Goal: Transaction & Acquisition: Purchase product/service

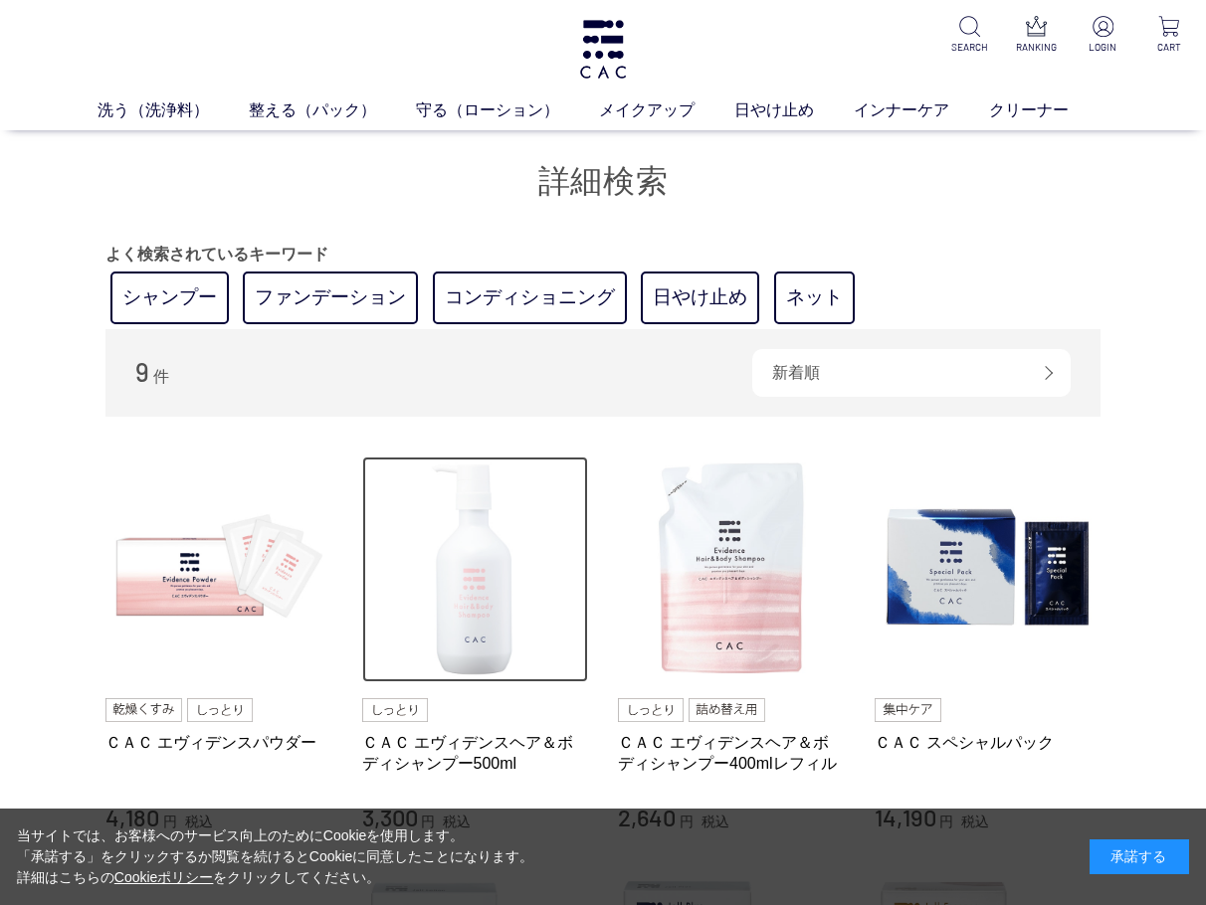
click at [467, 553] on img at bounding box center [475, 570] width 227 height 227
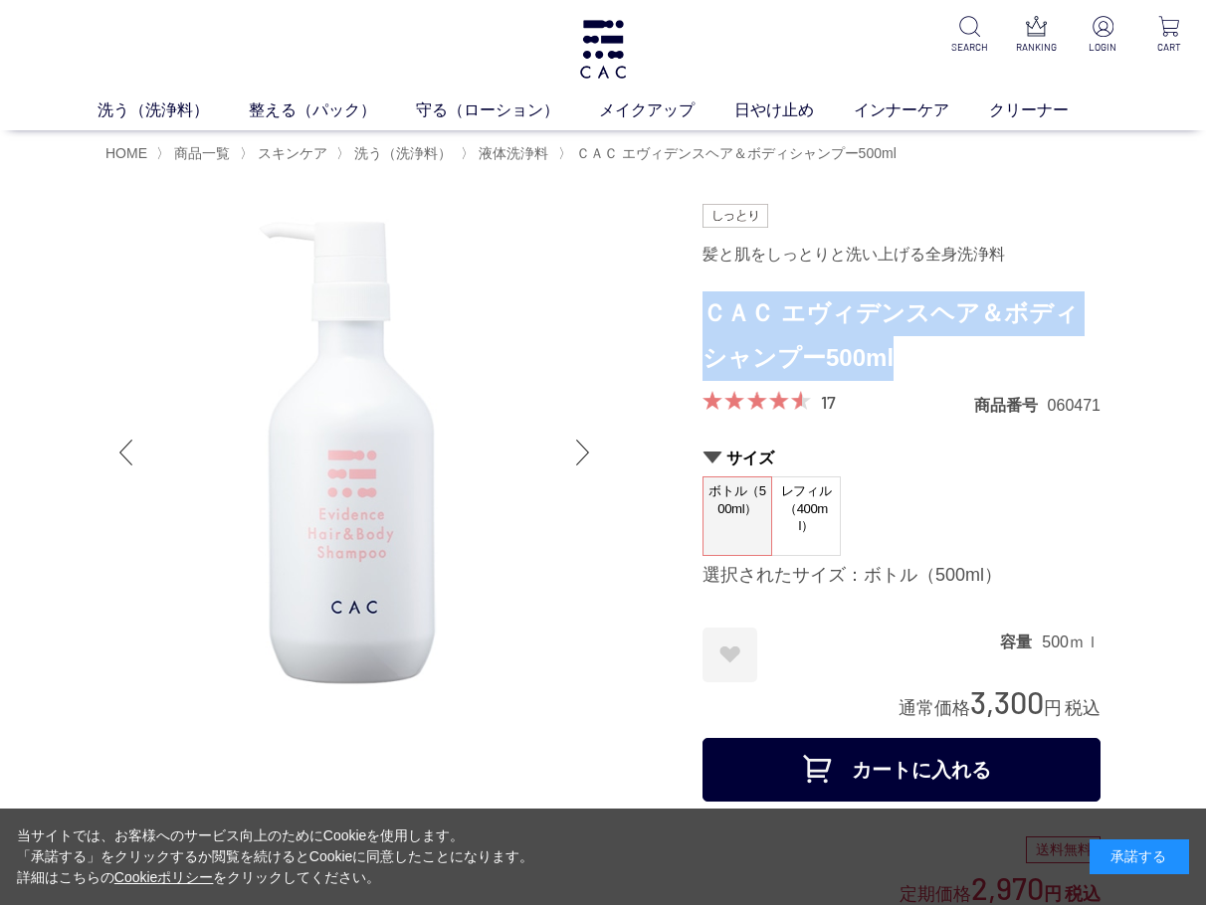
drag, startPoint x: 705, startPoint y: 311, endPoint x: 867, endPoint y: 354, distance: 167.7
click at [867, 354] on h1 "ＣＡＣ エヴィデンスヘア＆ボディシャンプー500ml" at bounding box center [901, 336] width 398 height 90
drag, startPoint x: 709, startPoint y: 300, endPoint x: 868, endPoint y: 343, distance: 164.8
click at [868, 343] on h1 "ＣＡＣ エヴィデンスヘア＆ボディシャンプー500ml" at bounding box center [901, 336] width 398 height 90
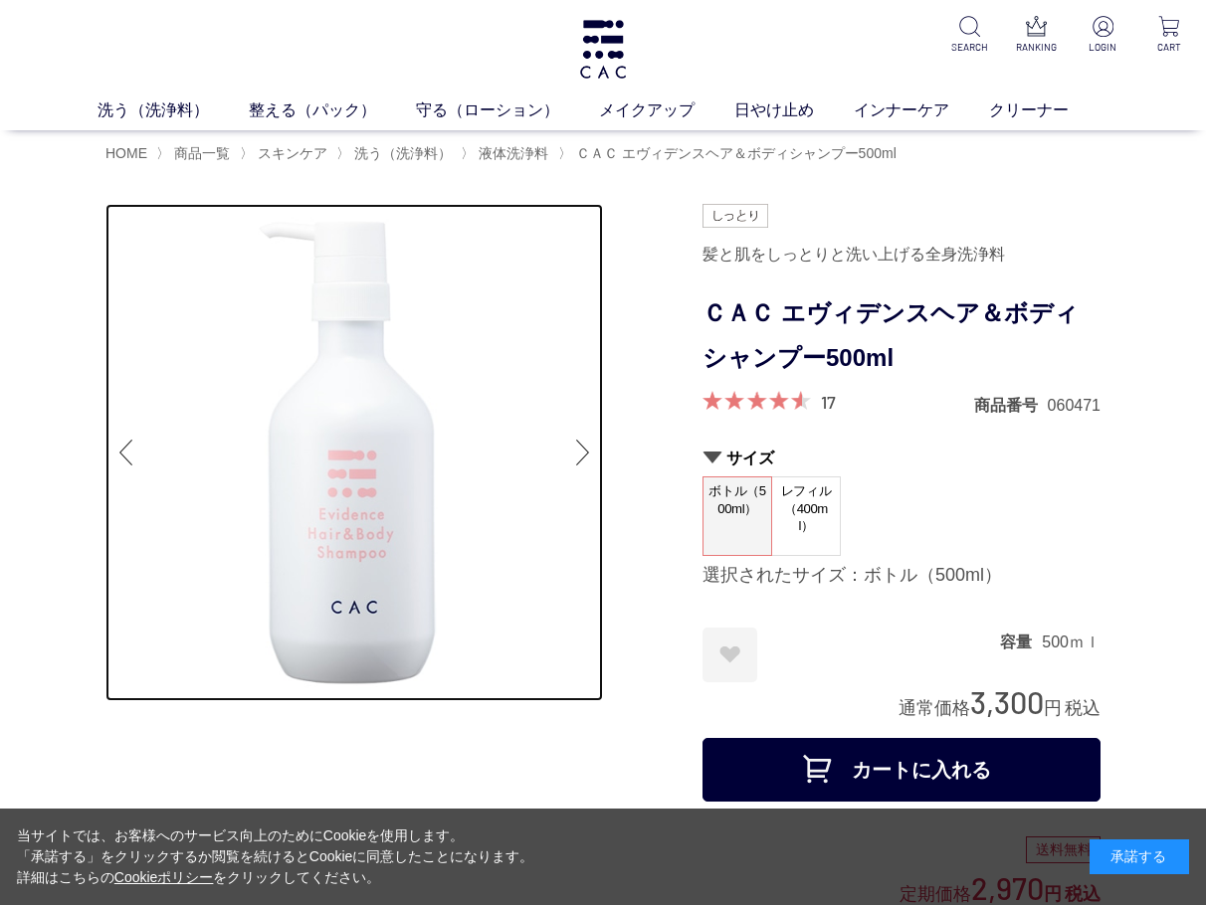
click at [498, 400] on img at bounding box center [353, 452] width 497 height 497
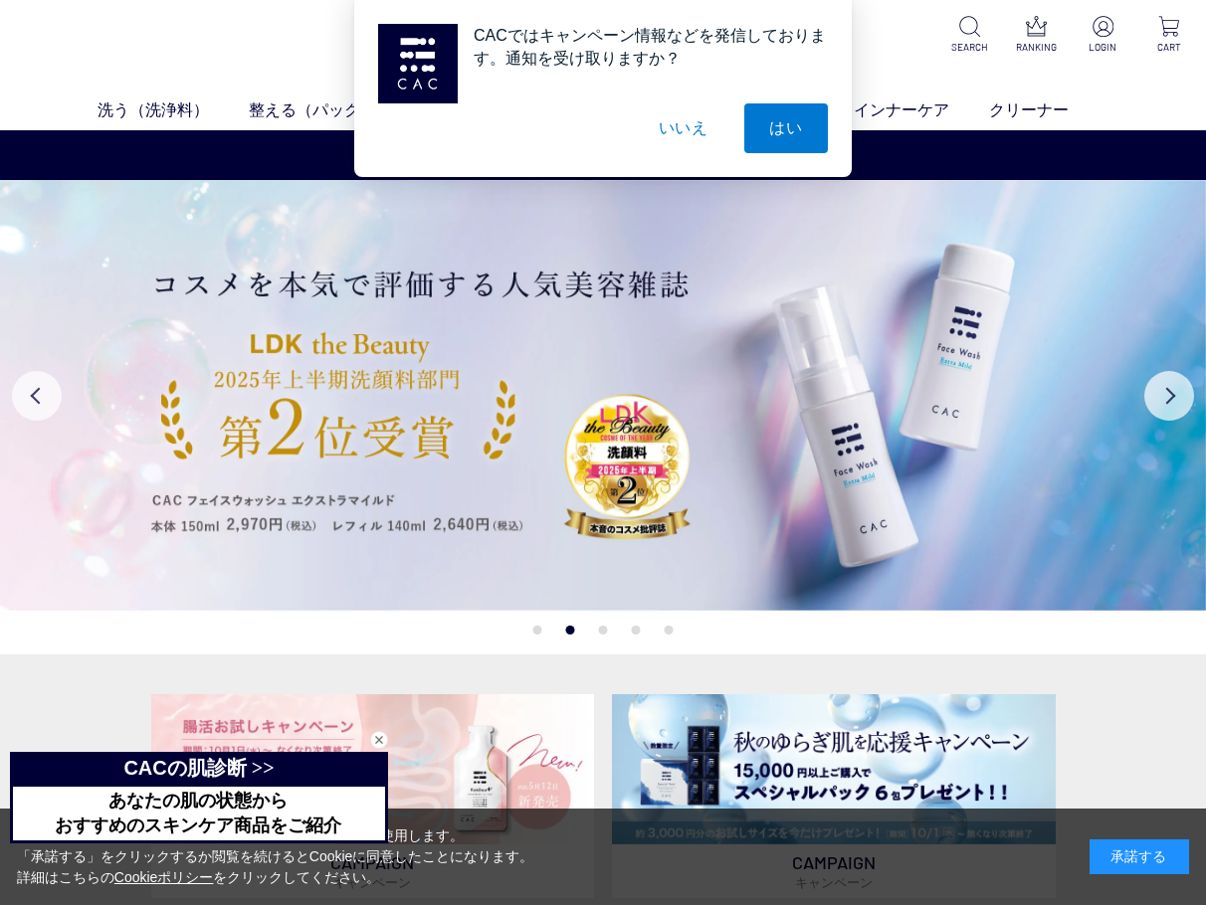
click at [198, 50] on div "CACではキャンペーン情報などを発信しております。通知を受け取りますか？ はい いいえ" at bounding box center [603, 88] width 1206 height 177
click at [144, 101] on div "CACではキャンペーン情報などを発信しております。通知を受け取りますか？ はい いいえ" at bounding box center [603, 88] width 1206 height 177
click at [152, 113] on div "CACではキャンペーン情報などを発信しております。通知を受け取りますか？ はい いいえ" at bounding box center [603, 88] width 1206 height 177
click at [704, 124] on button "いいえ" at bounding box center [683, 128] width 99 height 50
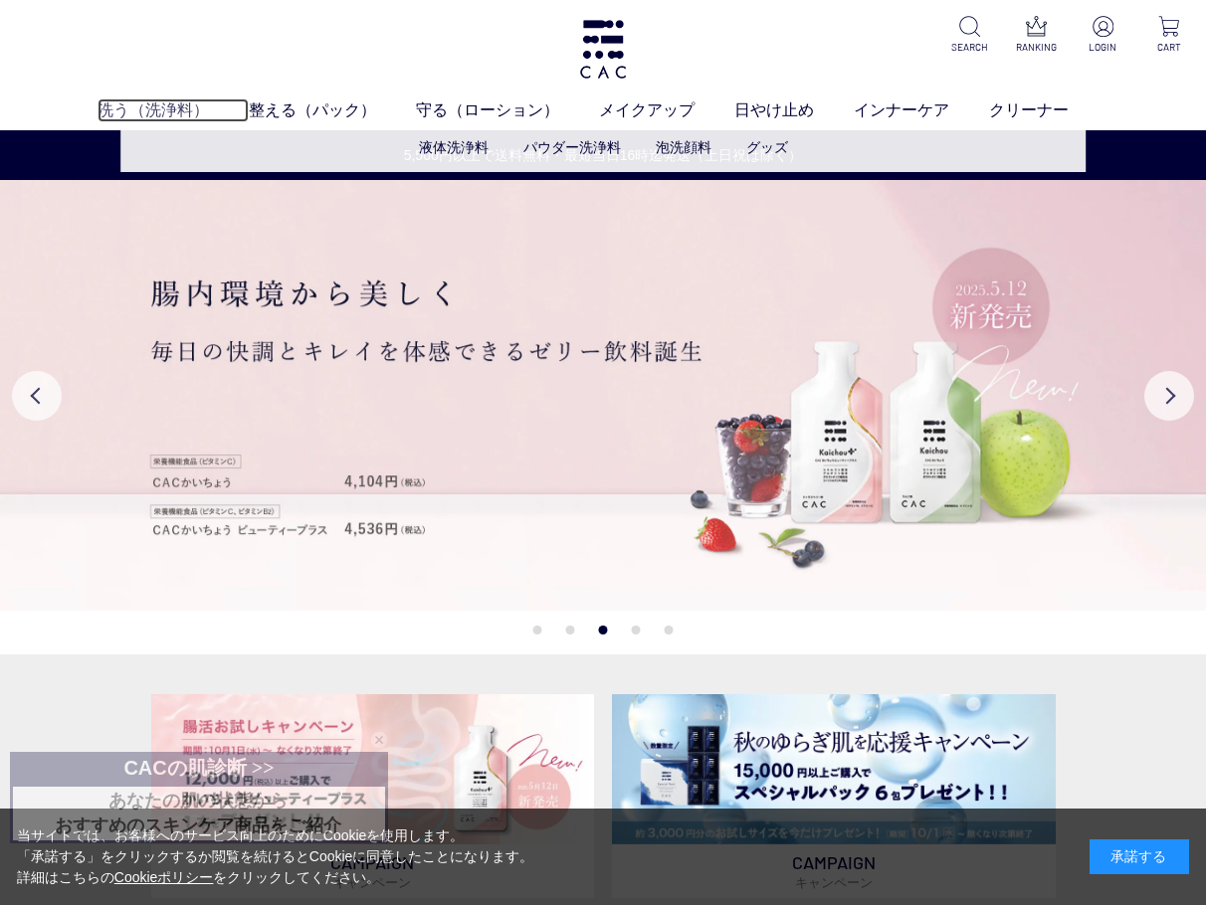
click at [165, 109] on link "洗う（洗浄料）" at bounding box center [172, 110] width 151 height 24
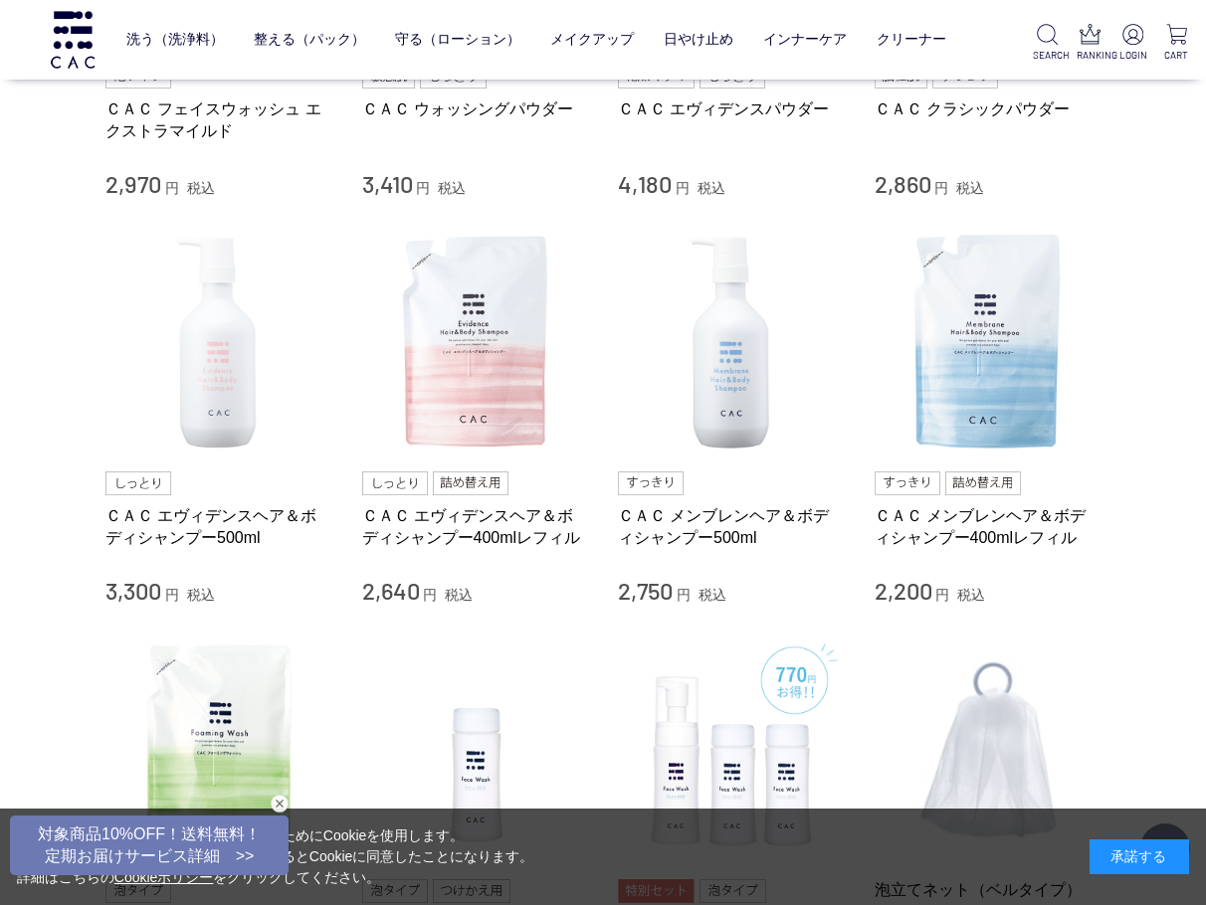
scroll to position [696, 0]
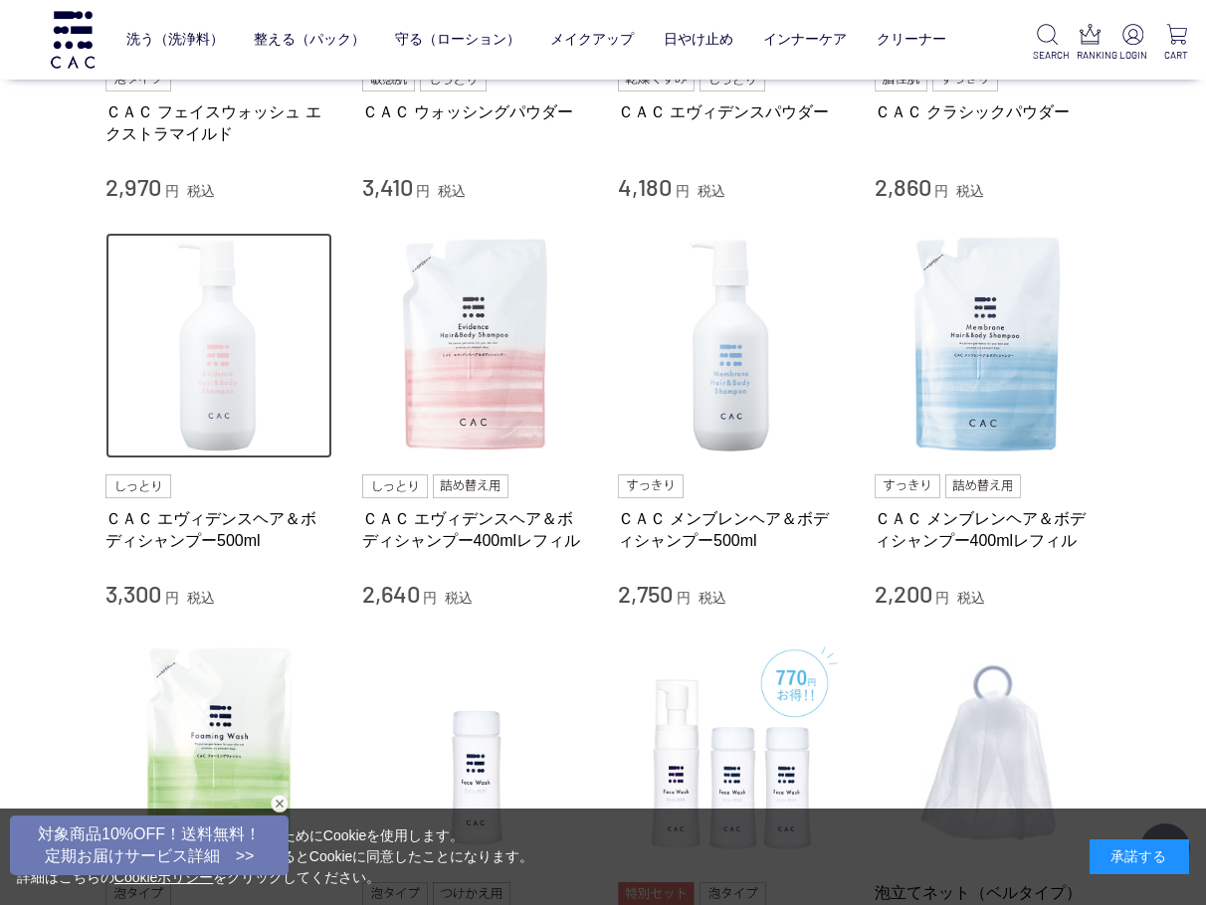
click at [204, 361] on img at bounding box center [218, 346] width 227 height 227
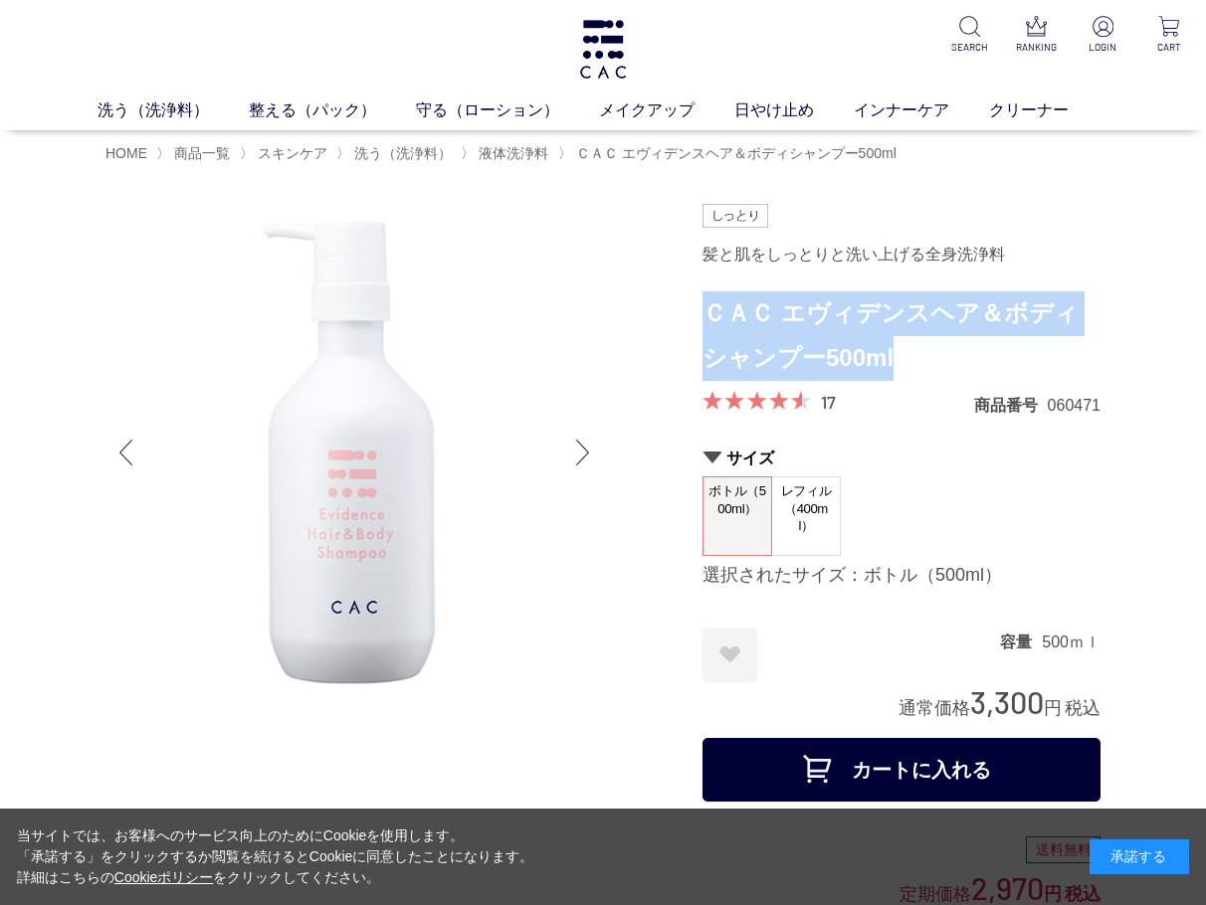
drag, startPoint x: 706, startPoint y: 311, endPoint x: 866, endPoint y: 373, distance: 171.6
click at [866, 373] on h1 "ＣＡＣ エヴィデンスヘア＆ボディシャンプー500ml" at bounding box center [901, 336] width 398 height 90
copy h1 "ＣＡＣ エヴィデンスヘア＆ボディシャンプー500ml"
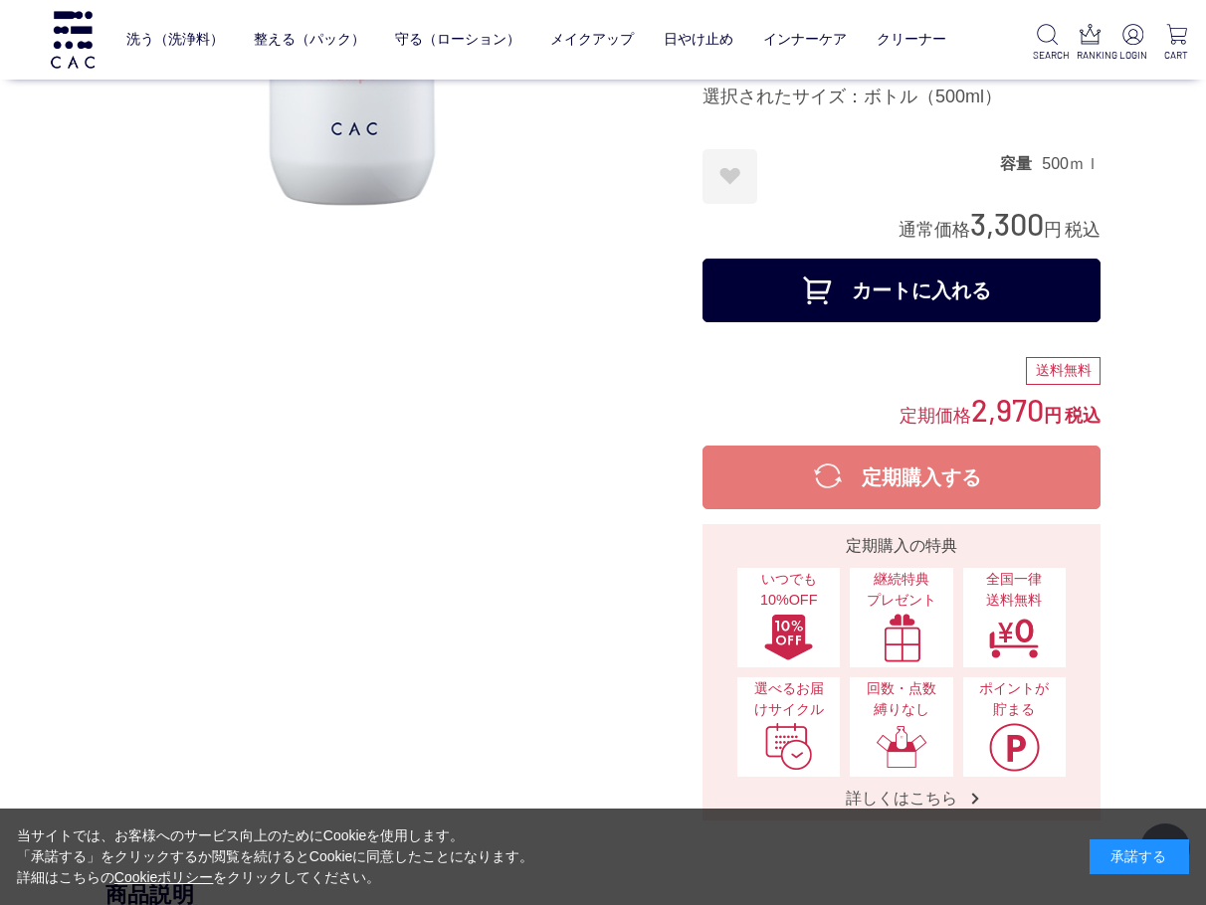
scroll to position [696, 0]
